Goal: Task Accomplishment & Management: Manage account settings

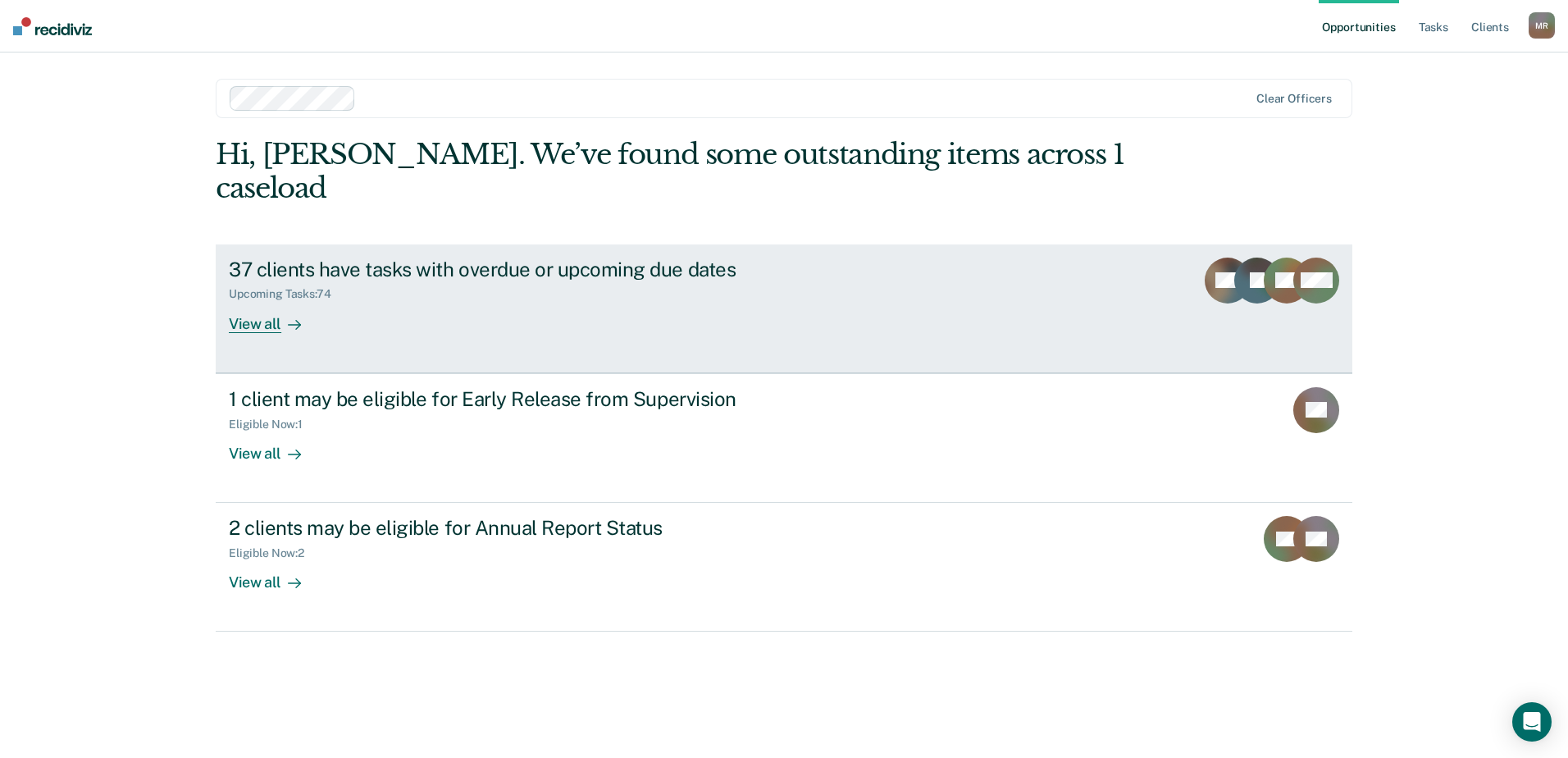
click at [503, 257] on div "37 clients have tasks with overdue or upcoming due dates" at bounding box center [517, 269] width 576 height 23
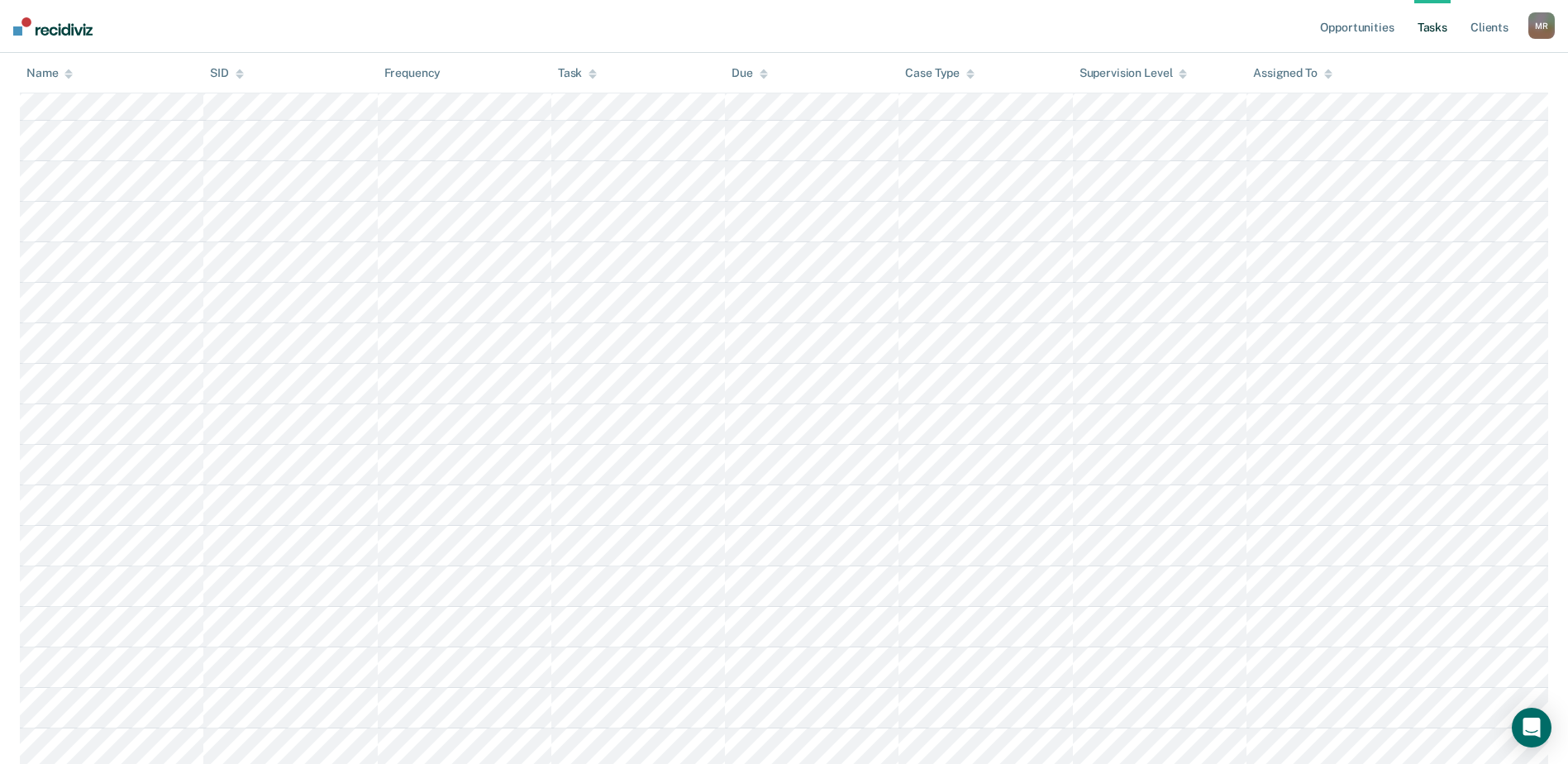
scroll to position [2688, 0]
